Goal: Task Accomplishment & Management: Use online tool/utility

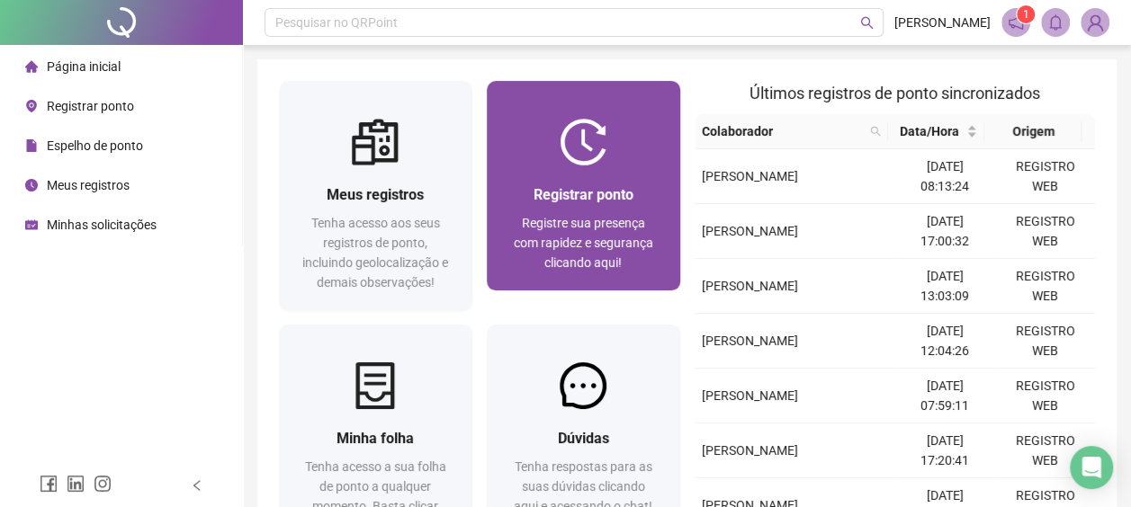
click at [558, 246] on span "Registre sua presença com rapidez e segurança clicando aqui!" at bounding box center [583, 243] width 139 height 54
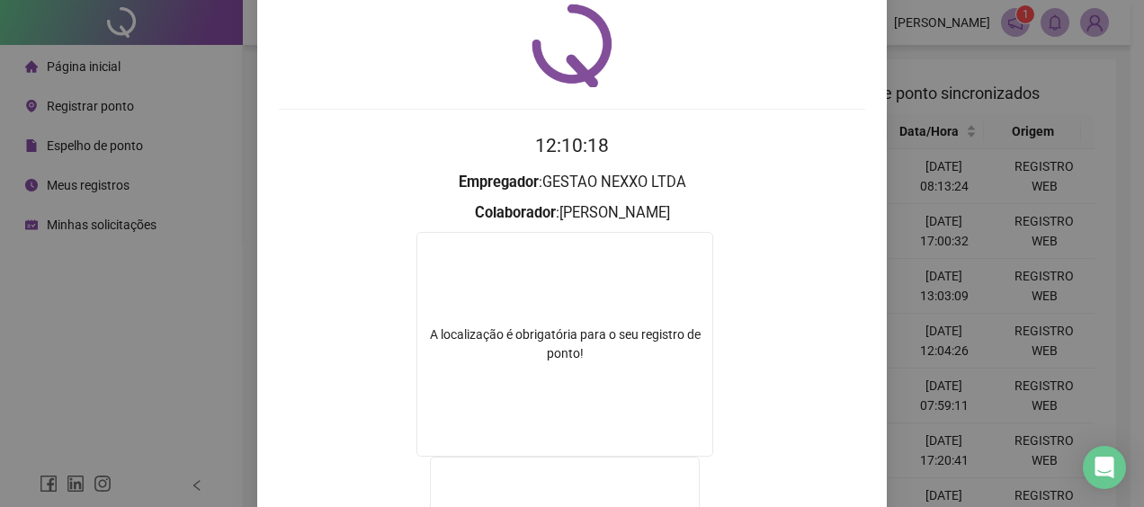
scroll to position [90, 0]
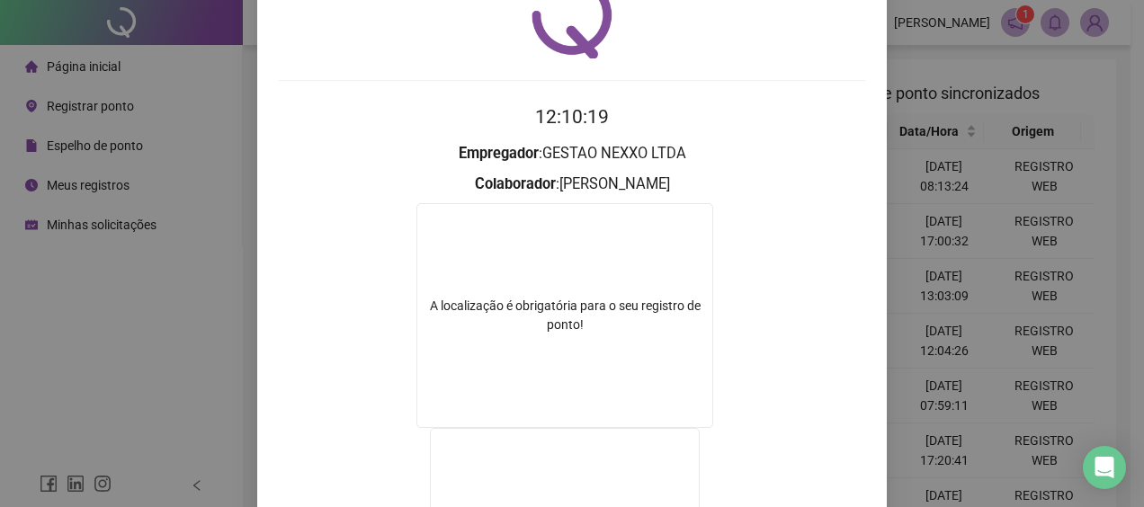
drag, startPoint x: 950, startPoint y: 212, endPoint x: 621, endPoint y: 173, distance: 331.6
click at [911, 212] on div "Registro de ponto web 12:10:19 Empregador : GESTAO NEXXO LTDA Colaborador : [PE…" at bounding box center [572, 253] width 1144 height 507
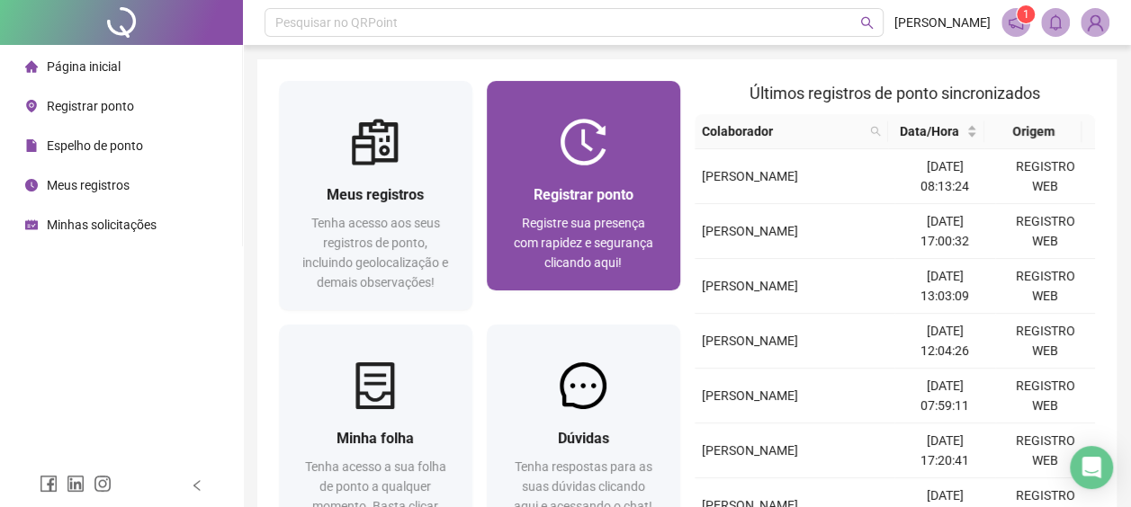
click at [596, 163] on img at bounding box center [583, 142] width 47 height 47
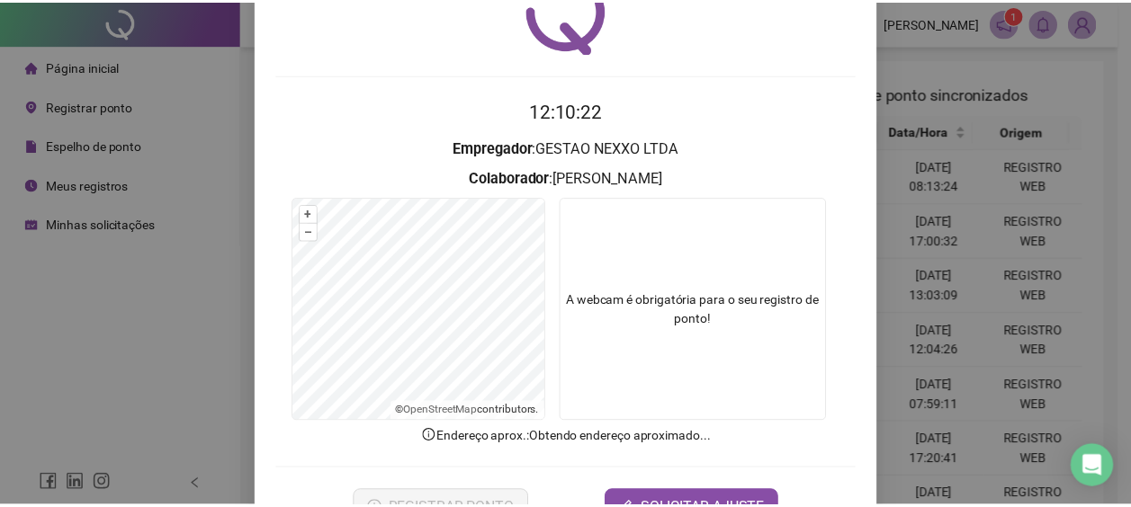
scroll to position [154, 0]
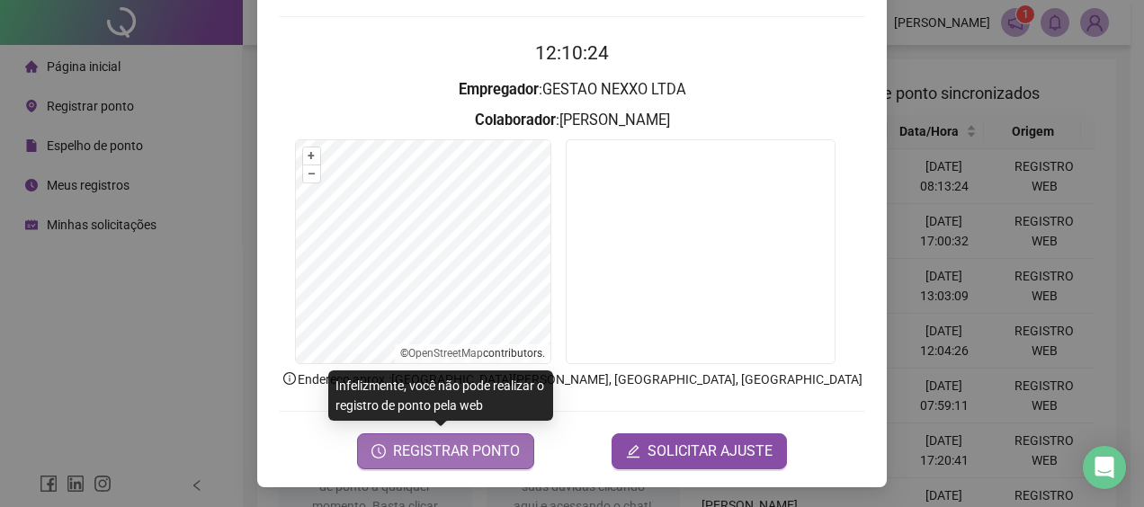
click at [448, 457] on span "REGISTRAR PONTO" at bounding box center [456, 452] width 127 height 22
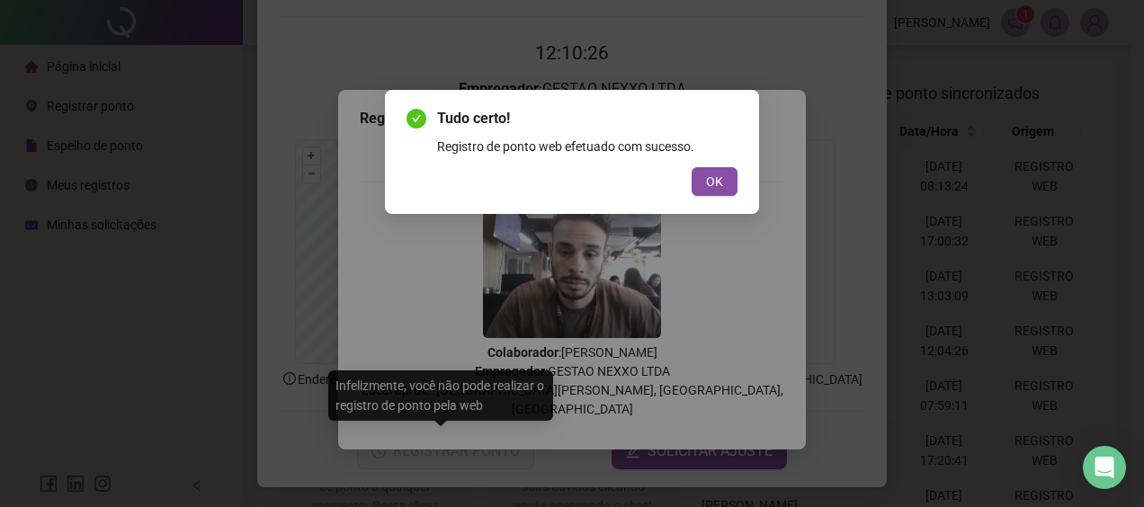
drag, startPoint x: 704, startPoint y: 188, endPoint x: 724, endPoint y: 181, distance: 21.1
click at [705, 187] on button "OK" at bounding box center [715, 181] width 46 height 29
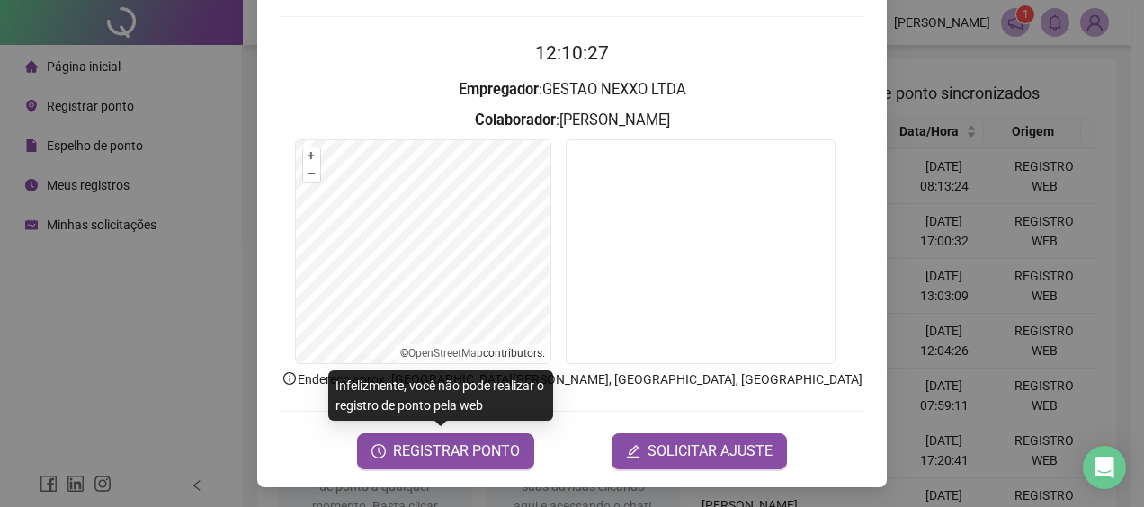
click at [1080, 197] on div "Registro de ponto web 12:10:27 Empregador : GESTAO NEXXO LTDA Colaborador : [PE…" at bounding box center [572, 253] width 1144 height 507
